Goal: Task Accomplishment & Management: Manage account settings

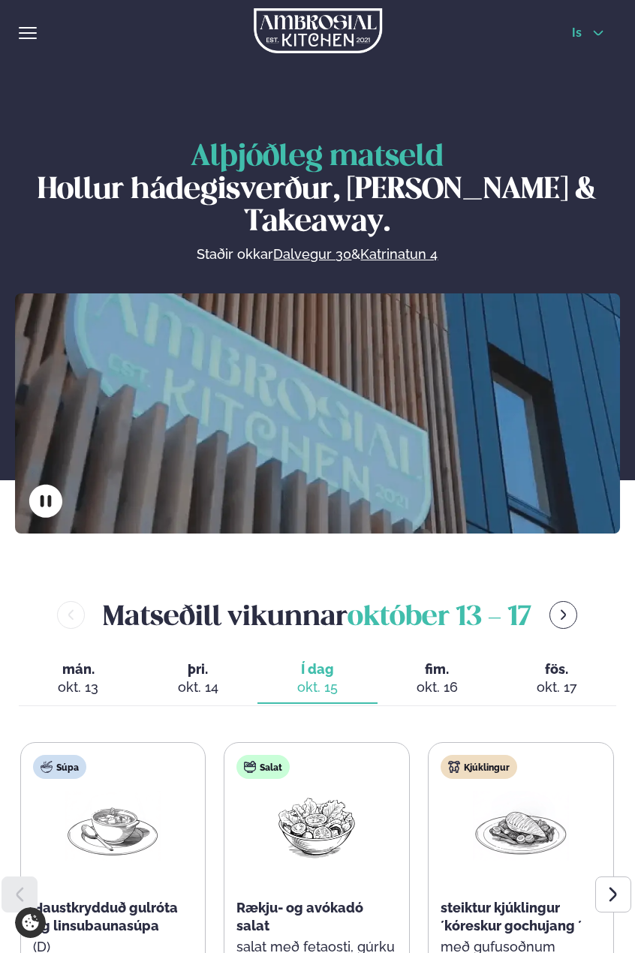
click at [597, 31] on icon at bounding box center [598, 33] width 12 height 12
click at [29, 32] on span "hamburger" at bounding box center [27, 33] width 14 height 14
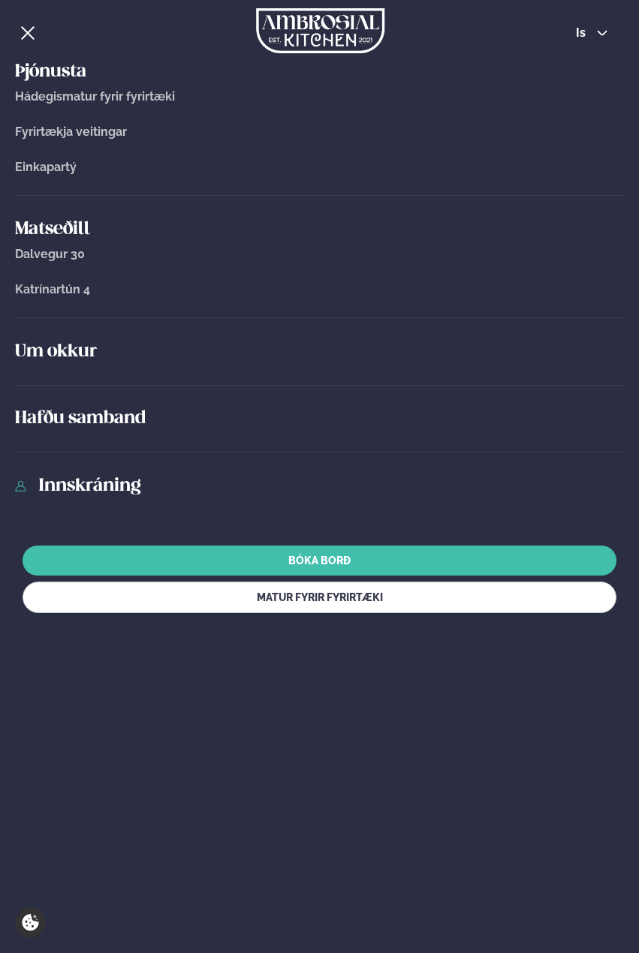
click at [134, 481] on link "Innskráning" at bounding box center [330, 486] width 585 height 24
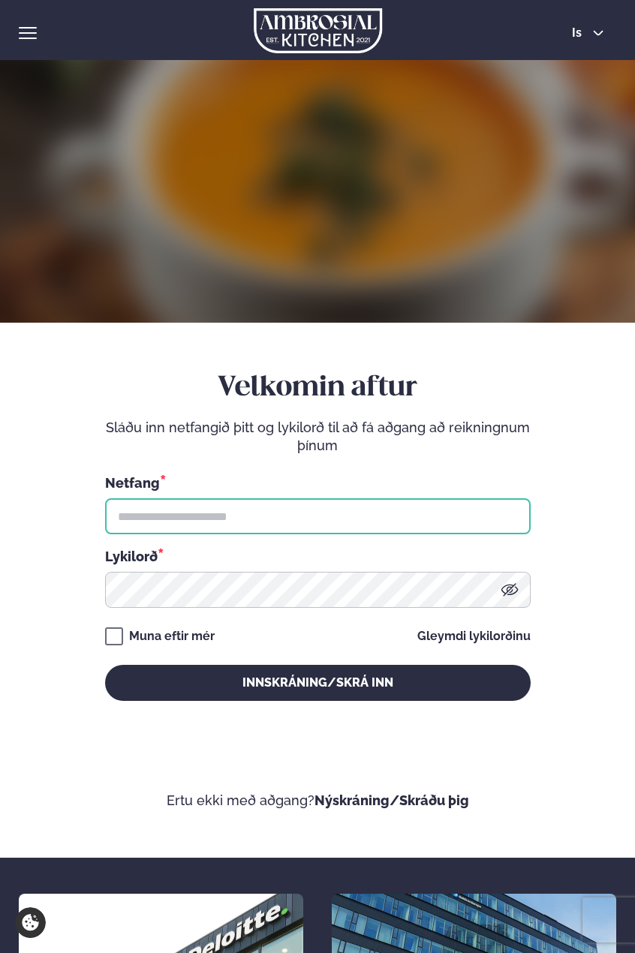
type input "**********"
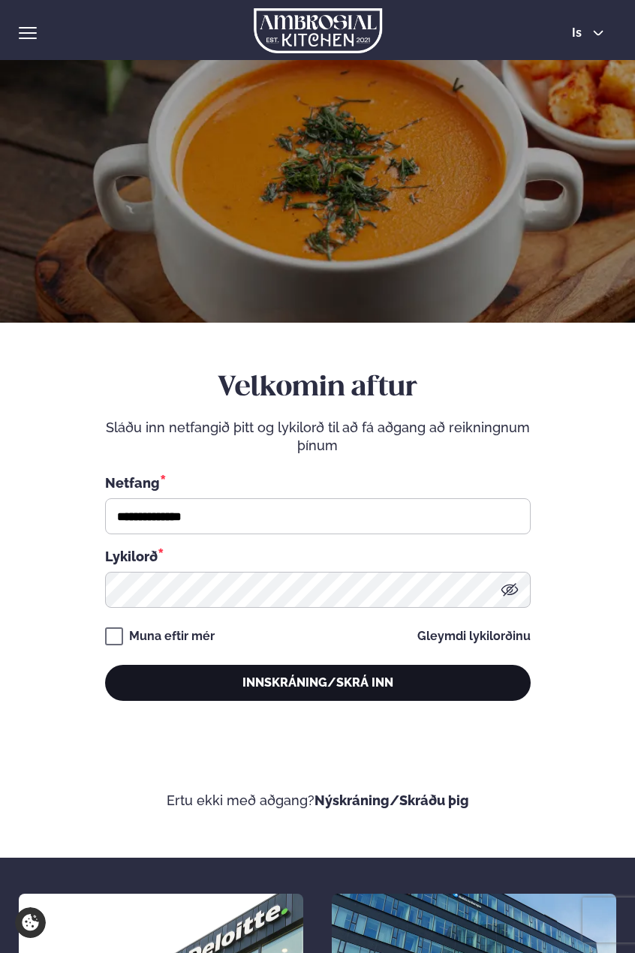
click at [311, 678] on button "Innskráning/Skrá inn" at bounding box center [318, 683] width 426 height 36
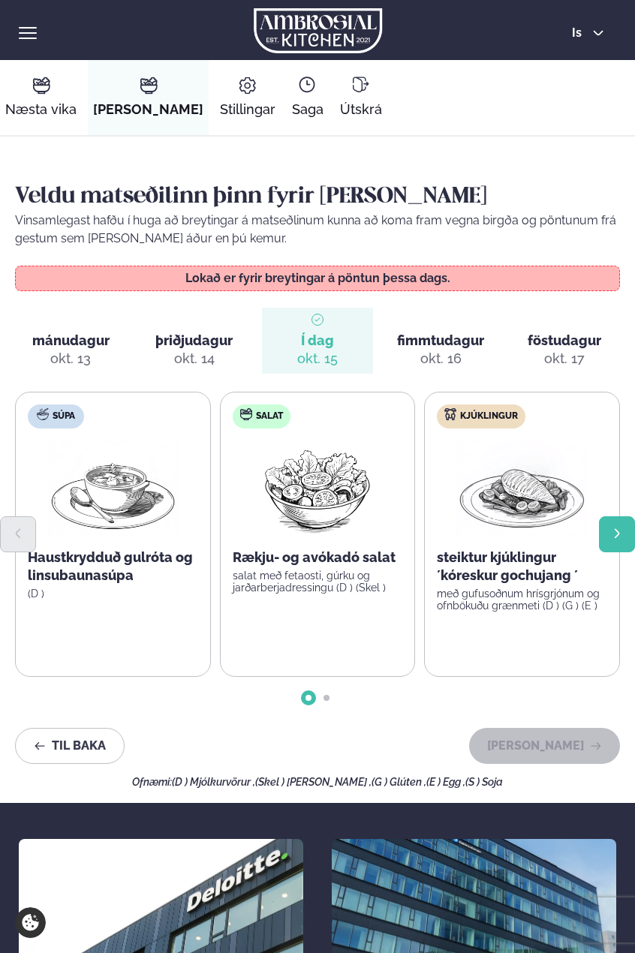
click at [624, 534] on button "Next slide" at bounding box center [617, 534] width 36 height 36
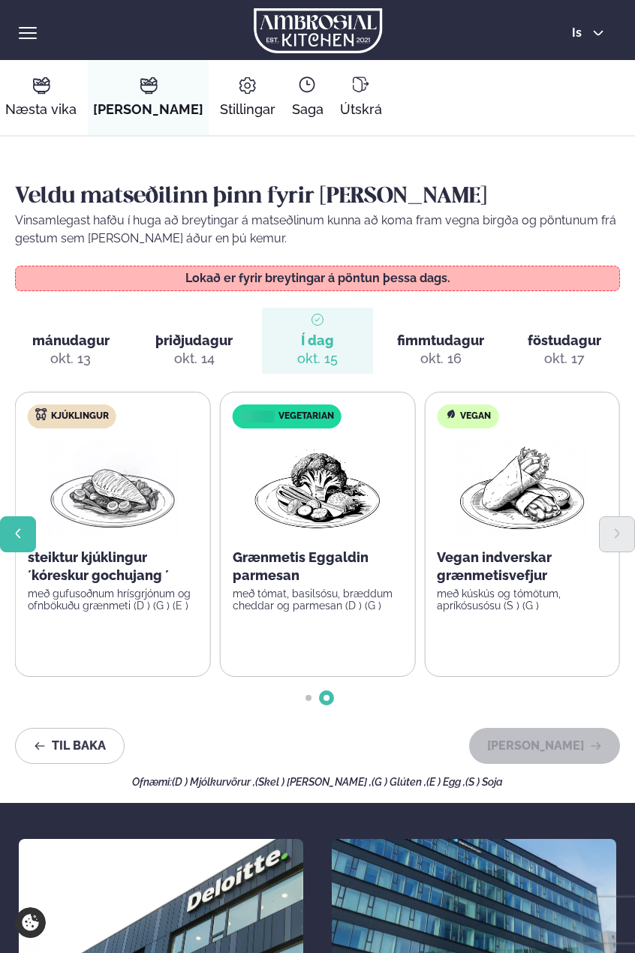
click at [20, 528] on icon "Previous slide" at bounding box center [18, 534] width 13 height 13
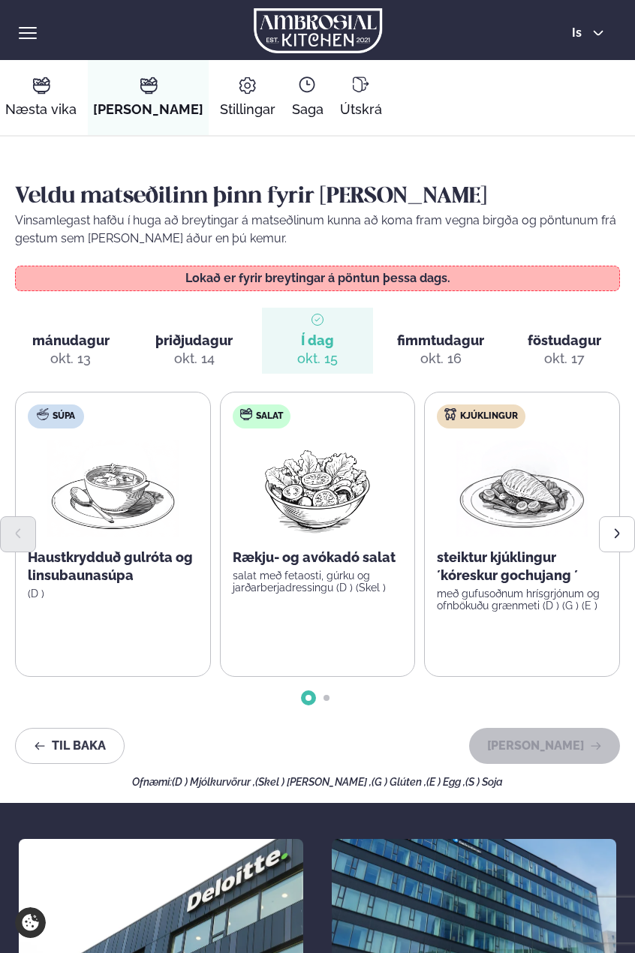
click at [428, 351] on div "okt. 16" at bounding box center [440, 359] width 41 height 18
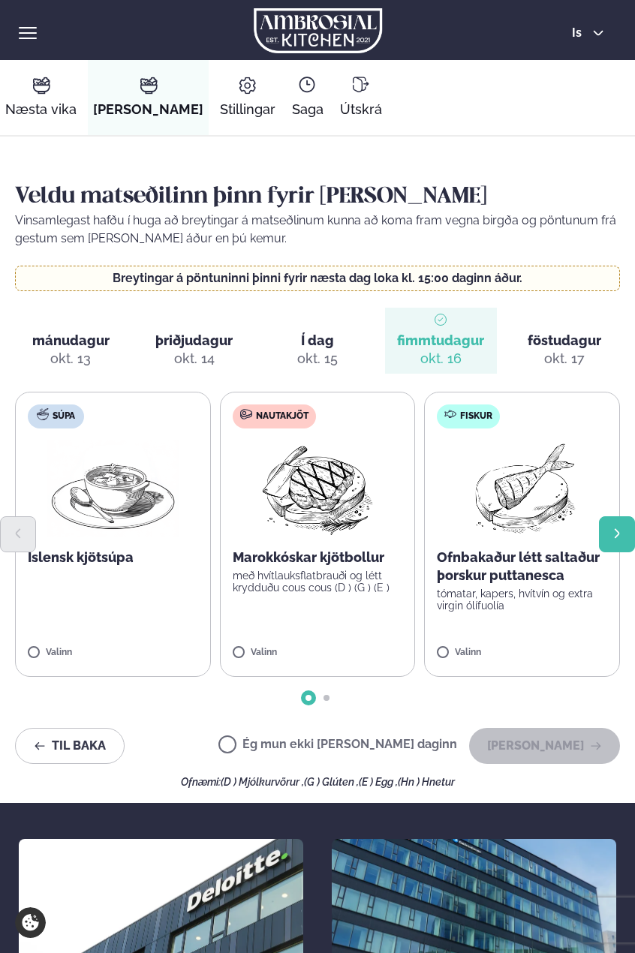
click at [611, 528] on icon "Next slide" at bounding box center [617, 534] width 13 height 13
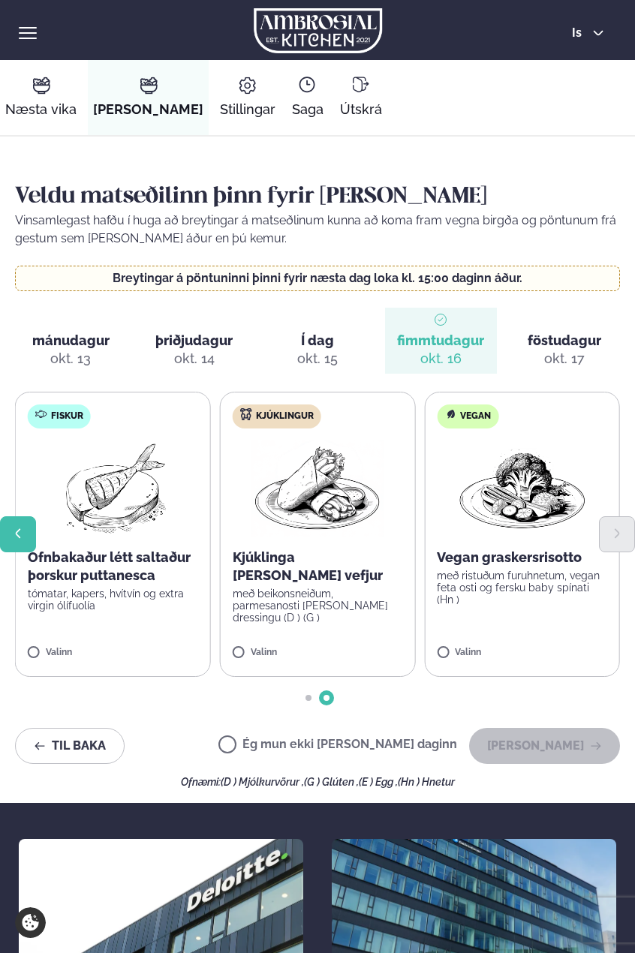
click at [18, 536] on icon "Previous slide" at bounding box center [17, 534] width 5 height 10
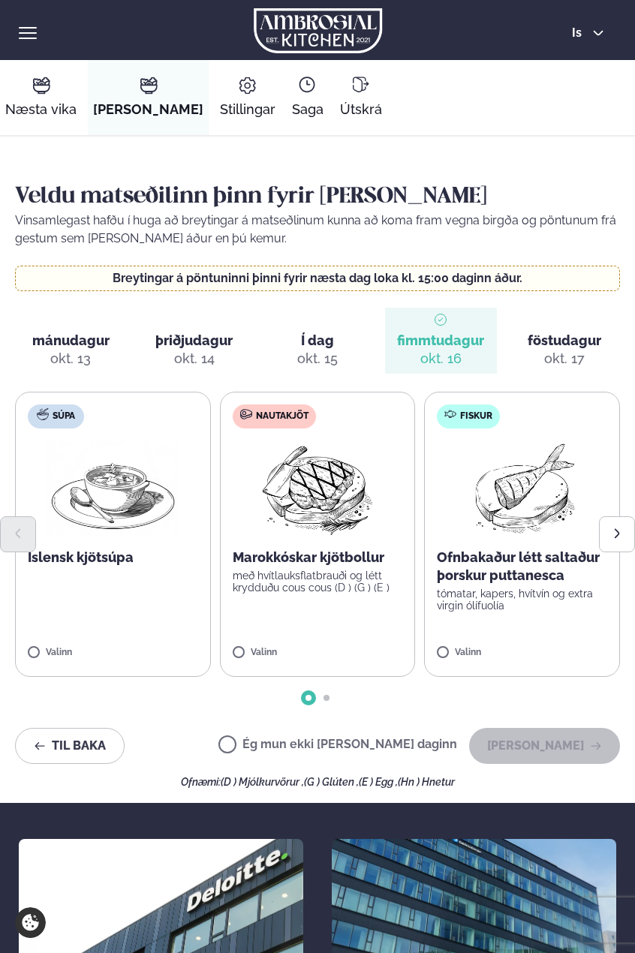
click at [323, 343] on span "Í dag" at bounding box center [317, 341] width 33 height 18
